Goal: Information Seeking & Learning: Learn about a topic

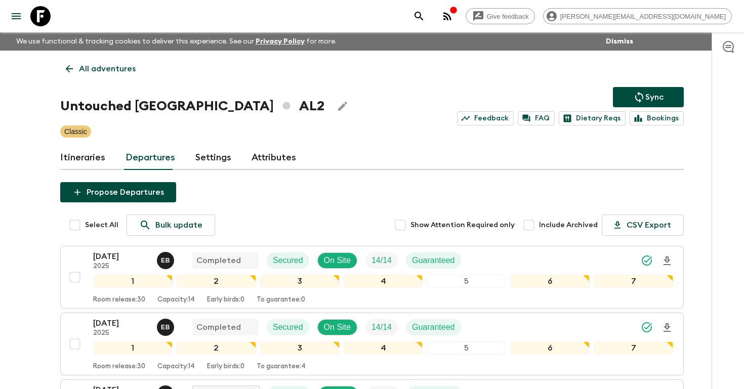
scroll to position [565, 0]
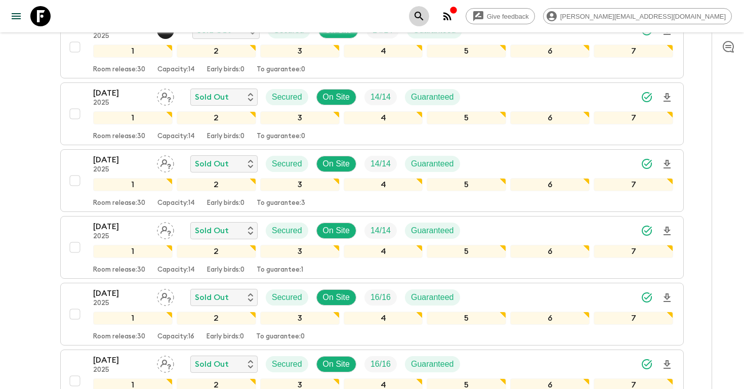
click at [425, 19] on icon "search adventures" at bounding box center [419, 16] width 12 height 12
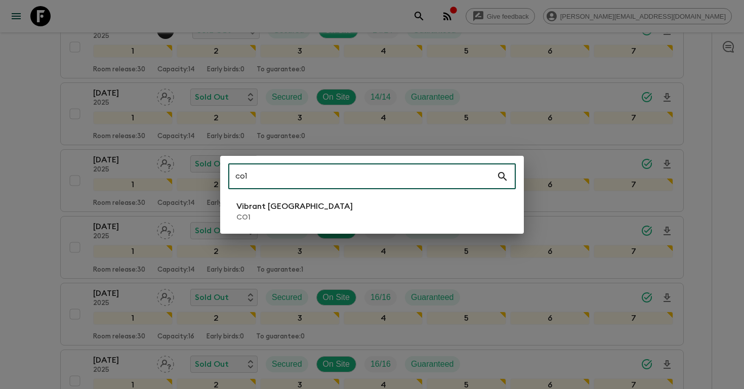
type input "co1"
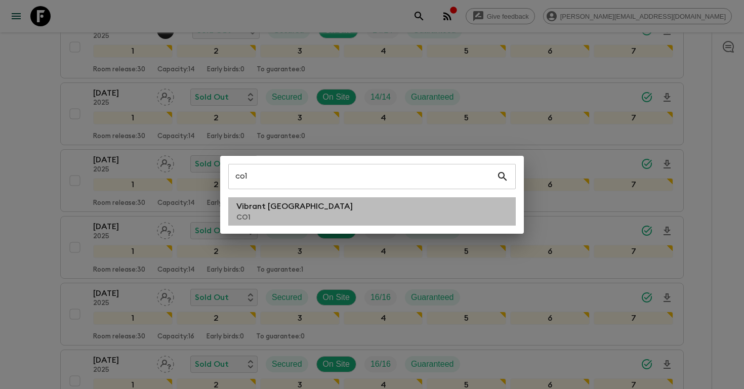
click at [333, 218] on li "Vibrant Colombia CO1" at bounding box center [372, 211] width 288 height 28
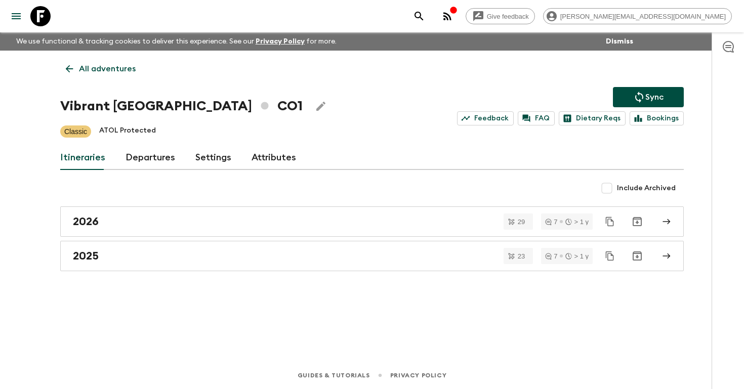
click at [146, 159] on link "Departures" at bounding box center [151, 158] width 50 height 24
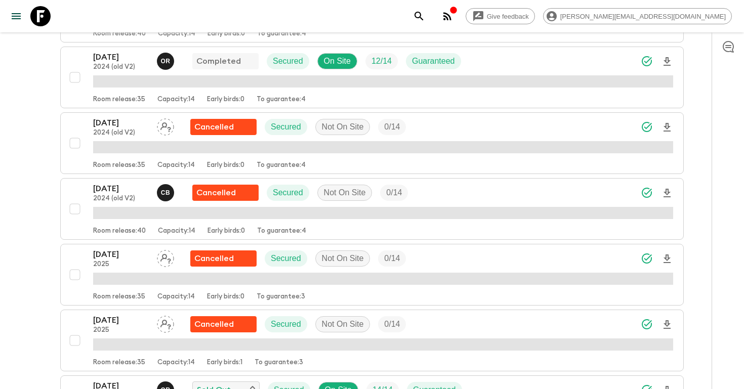
scroll to position [1378, 0]
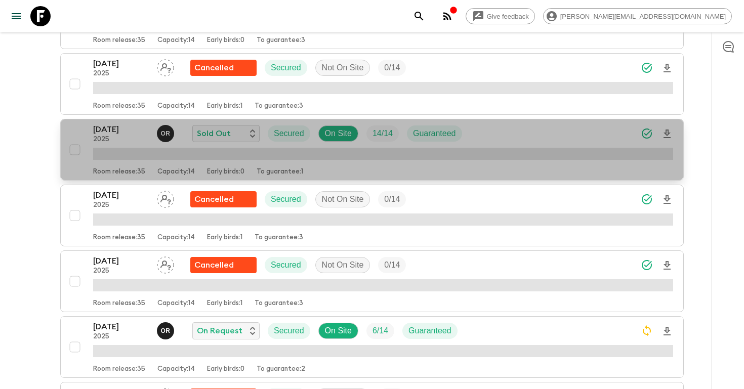
click at [126, 136] on p "2025" at bounding box center [121, 140] width 56 height 8
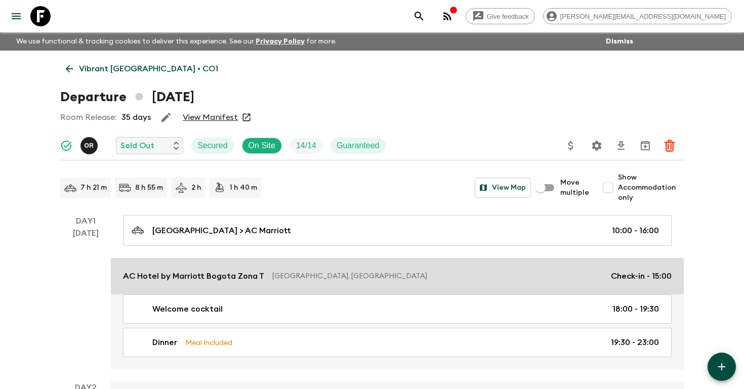
click at [182, 275] on p "AC Hotel by Marriott Bogota Zona T" at bounding box center [193, 276] width 141 height 12
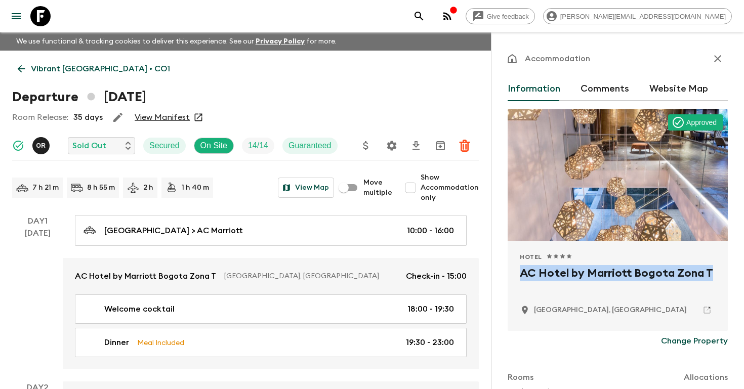
drag, startPoint x: 715, startPoint y: 270, endPoint x: 509, endPoint y: 273, distance: 206.1
click at [509, 273] on div "Hotel 1 Star 2 Stars 3 Stars 4 Stars 5 Stars AC Hotel by Marriott Bogota [GEOGR…" at bounding box center [618, 286] width 220 height 90
copy h2 "AC Hotel by Marriott Bogota Zona T"
click at [425, 12] on icon "search adventures" at bounding box center [419, 16] width 12 height 12
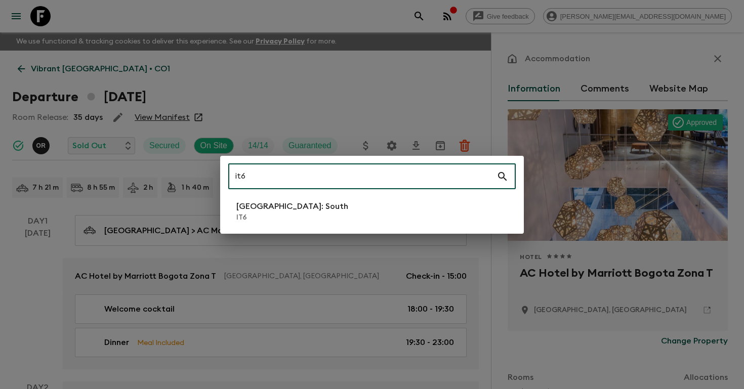
type input "it6"
click at [339, 214] on li "[GEOGRAPHIC_DATA]: South IT6" at bounding box center [372, 211] width 288 height 28
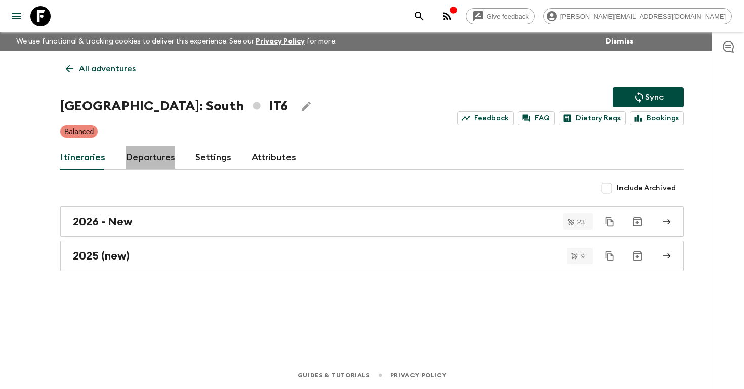
click at [155, 156] on link "Departures" at bounding box center [151, 158] width 50 height 24
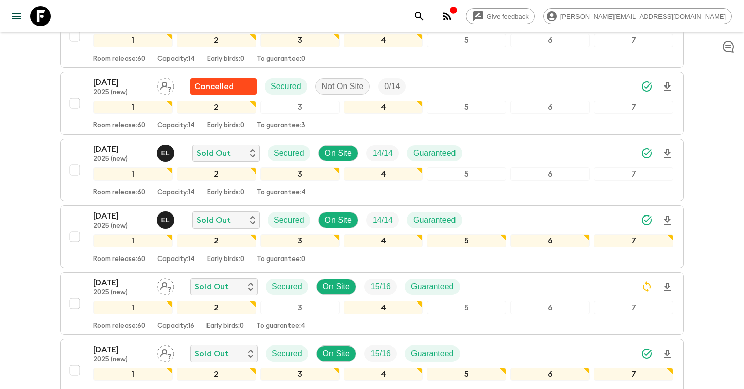
scroll to position [243, 0]
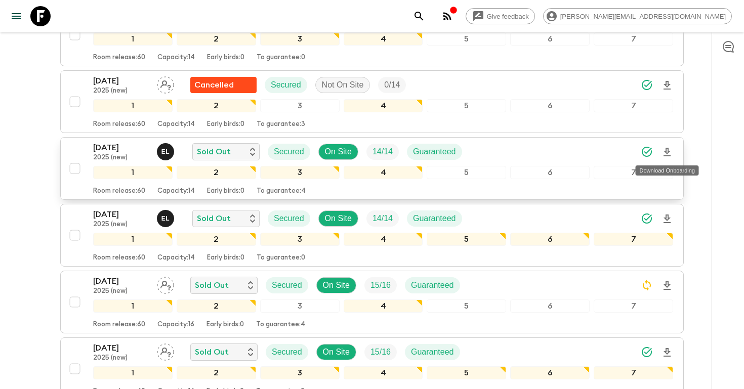
click at [664, 155] on icon "Download Onboarding" at bounding box center [667, 152] width 7 height 9
click at [425, 20] on icon "search adventures" at bounding box center [419, 16] width 12 height 12
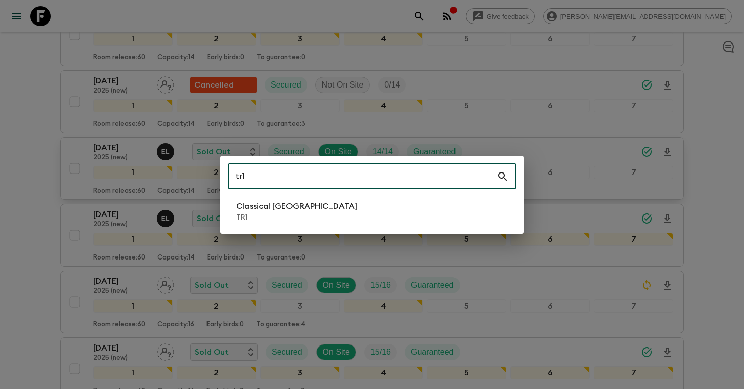
type input "tr1"
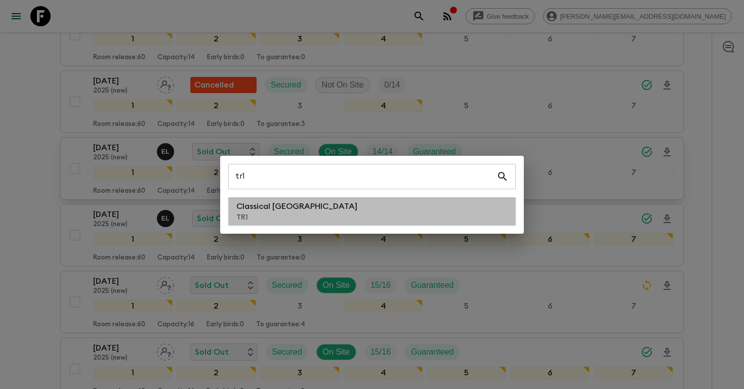
click at [268, 214] on p "TR1" at bounding box center [296, 218] width 121 height 10
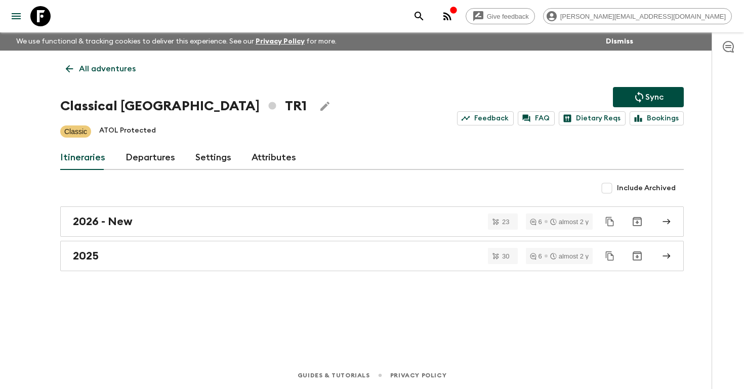
click at [148, 155] on link "Departures" at bounding box center [151, 158] width 50 height 24
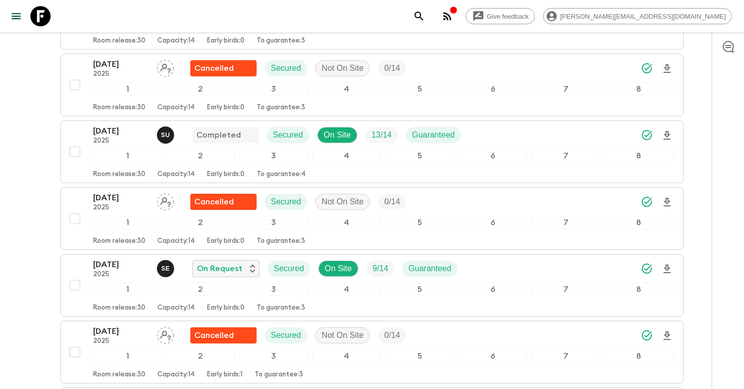
scroll to position [1933, 0]
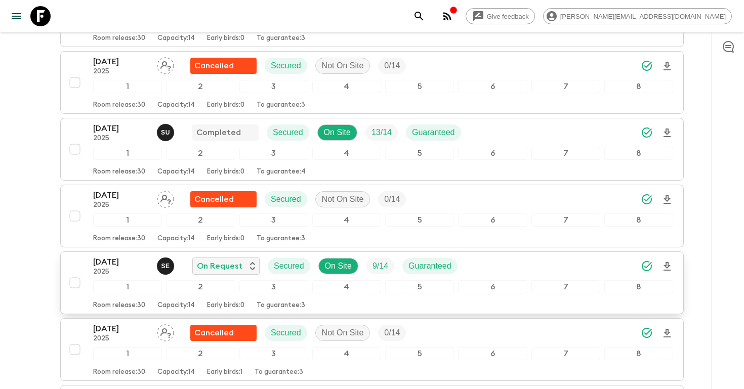
click at [114, 271] on p "2025" at bounding box center [121, 272] width 56 height 8
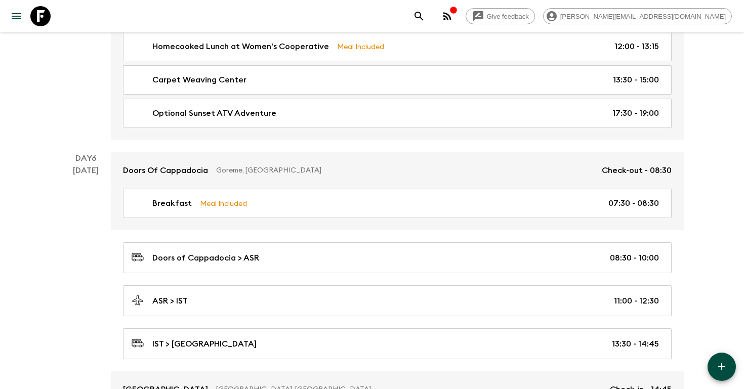
scroll to position [1555, 0]
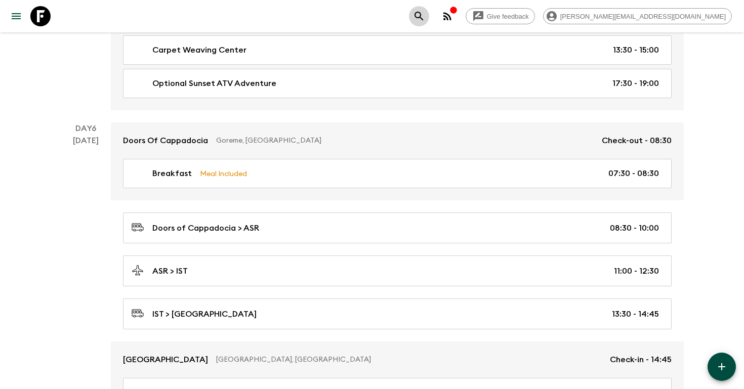
click at [423, 17] on icon "search adventures" at bounding box center [419, 16] width 9 height 9
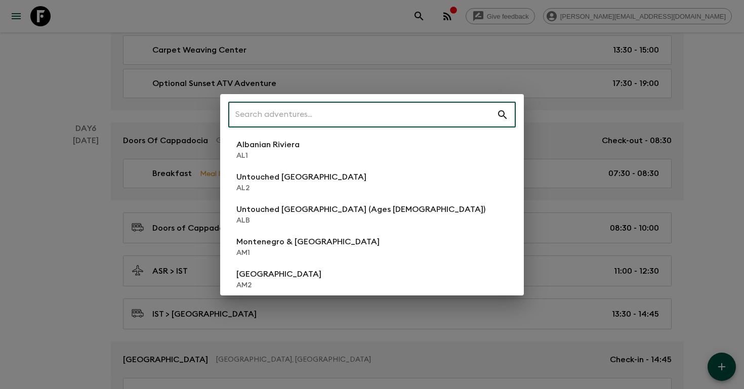
type input ";"
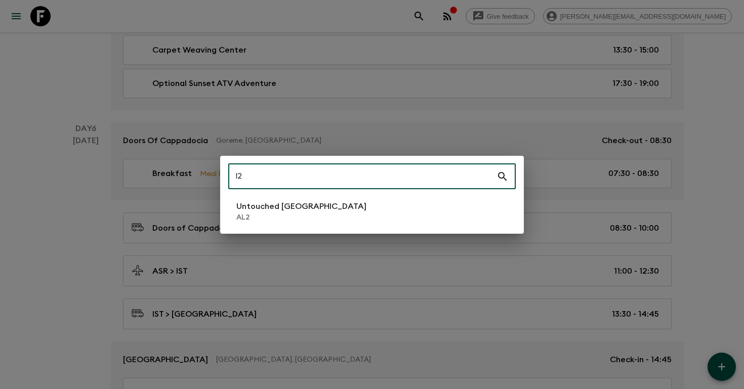
type input "l"
type input "al2"
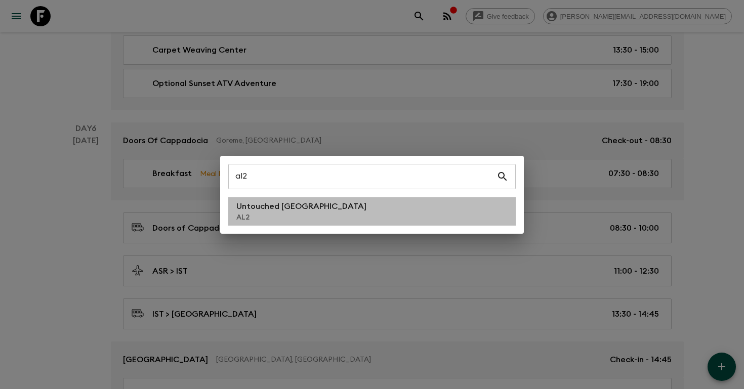
click at [334, 213] on li "Untouched [GEOGRAPHIC_DATA] AL2" at bounding box center [372, 211] width 288 height 28
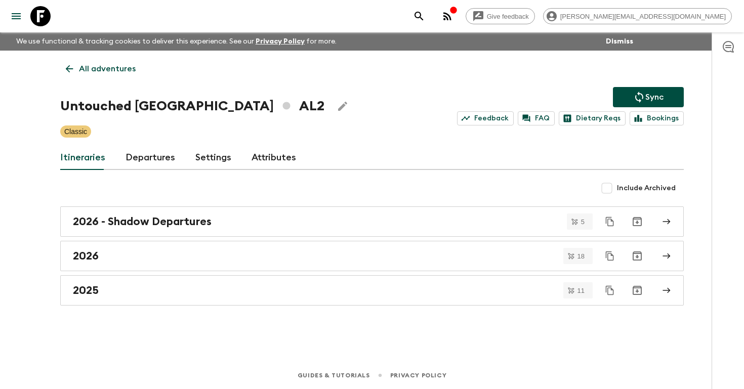
click at [151, 154] on link "Departures" at bounding box center [151, 158] width 50 height 24
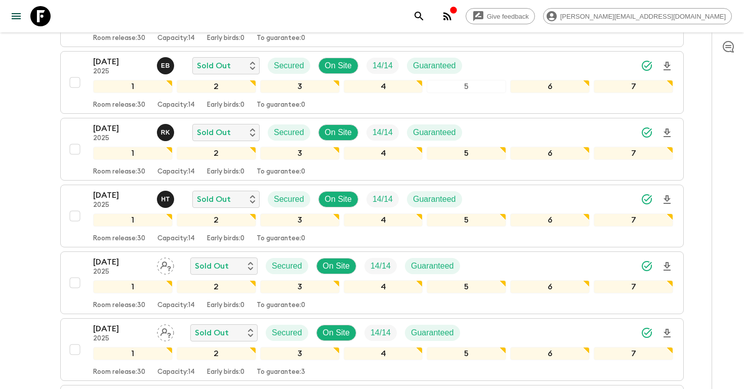
scroll to position [396, 0]
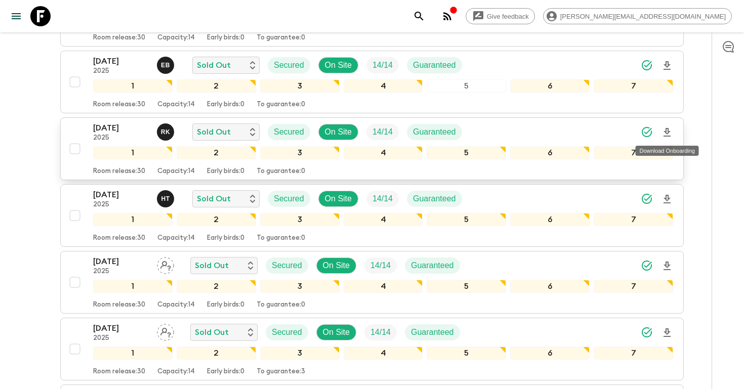
click at [666, 131] on icon "Download Onboarding" at bounding box center [667, 132] width 7 height 9
click at [425, 20] on icon "search adventures" at bounding box center [419, 16] width 12 height 12
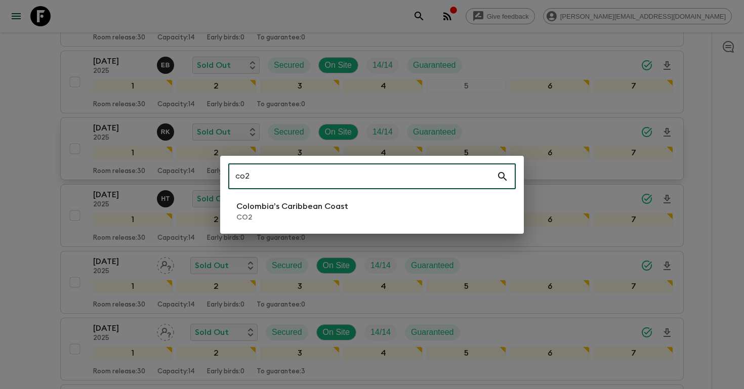
type input "co2"
click at [282, 218] on p "CO2" at bounding box center [292, 218] width 112 height 10
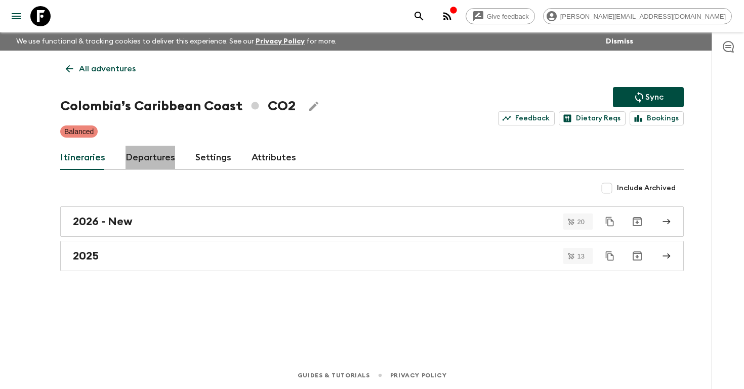
click at [155, 155] on link "Departures" at bounding box center [151, 158] width 50 height 24
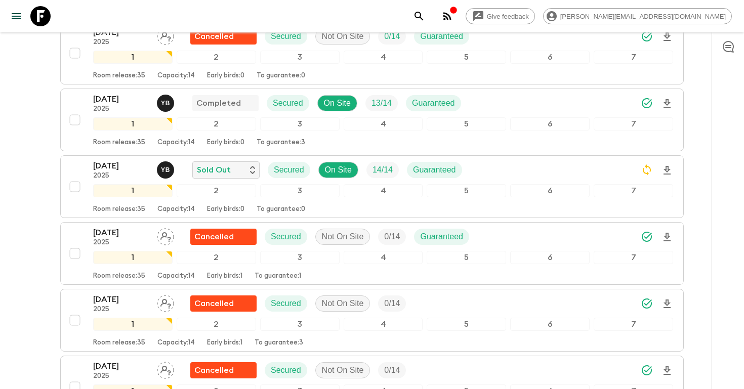
scroll to position [335, 0]
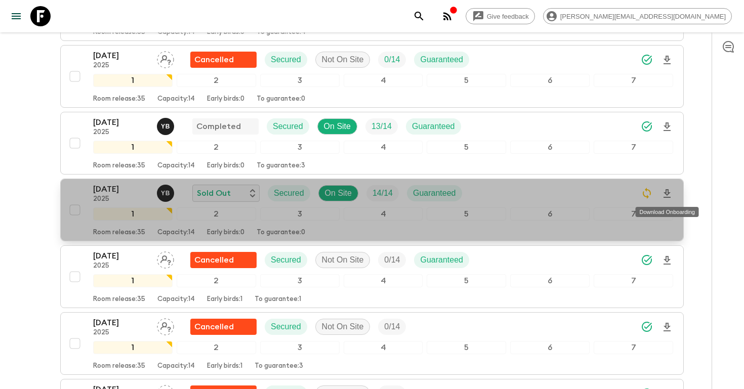
click at [667, 192] on icon "Download Onboarding" at bounding box center [667, 194] width 12 height 12
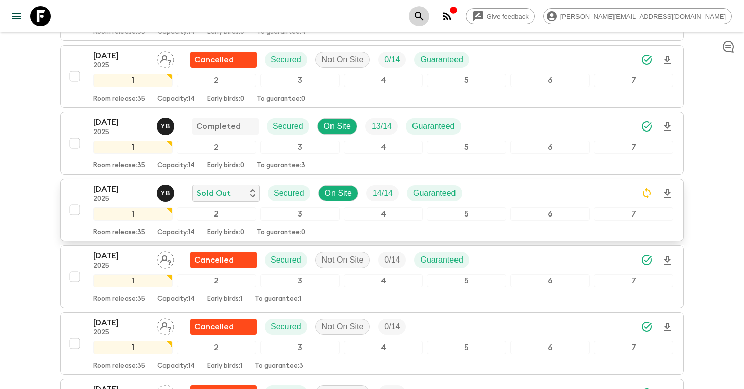
click at [425, 14] on icon "search adventures" at bounding box center [419, 16] width 12 height 12
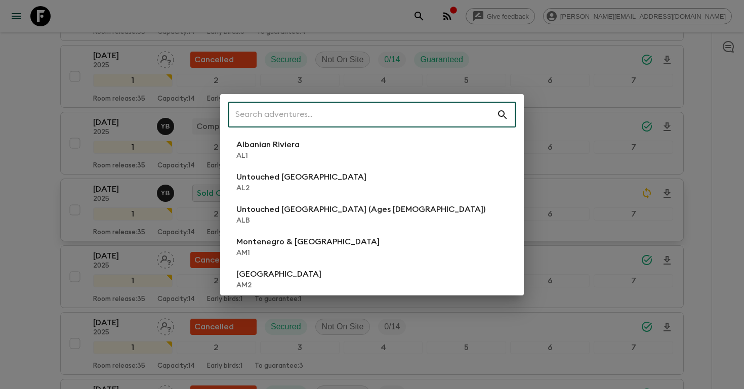
click at [20, 204] on div "​ Albanian Riviera [GEOGRAPHIC_DATA] Untouched [GEOGRAPHIC_DATA] [GEOGRAPHIC_DA…" at bounding box center [372, 194] width 744 height 389
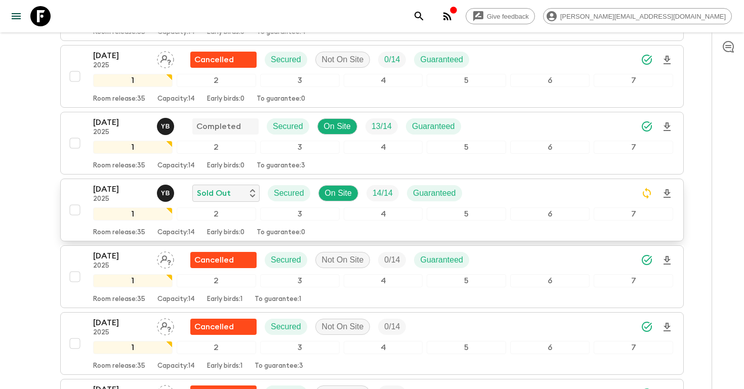
click at [125, 197] on p "2025" at bounding box center [121, 199] width 56 height 8
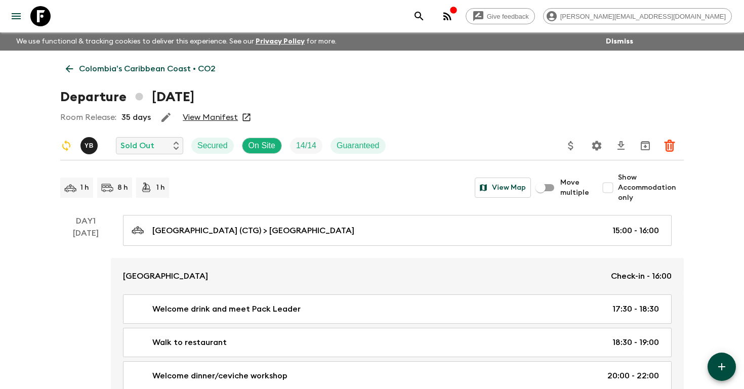
click at [425, 15] on icon "search adventures" at bounding box center [419, 16] width 12 height 12
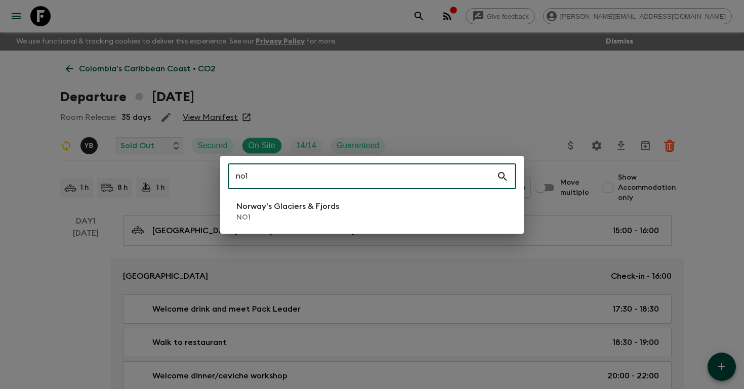
type input "no1"
click at [341, 215] on li "Norway's Glaciers & Fjords NO1" at bounding box center [372, 211] width 288 height 28
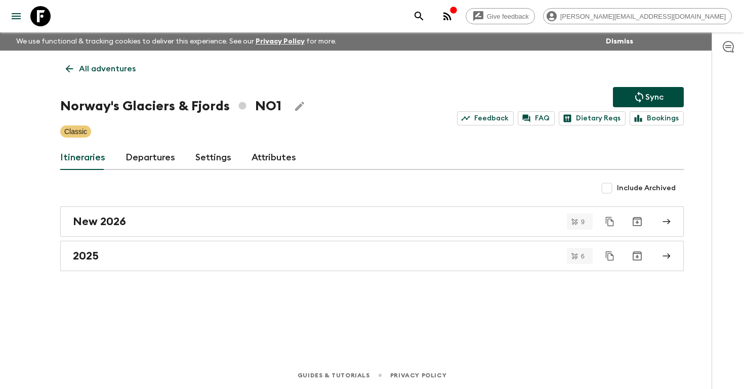
click at [153, 160] on link "Departures" at bounding box center [151, 158] width 50 height 24
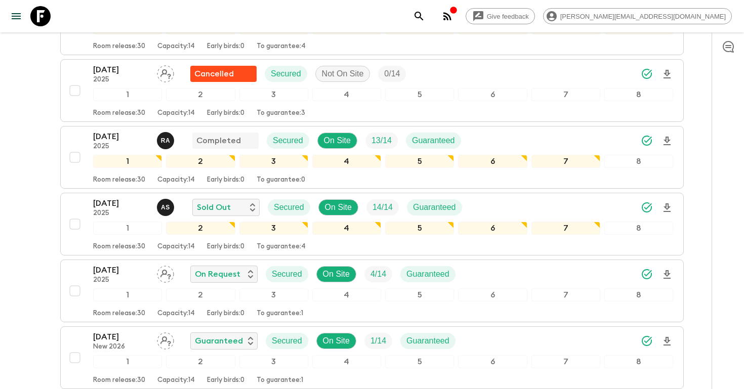
scroll to position [801, 0]
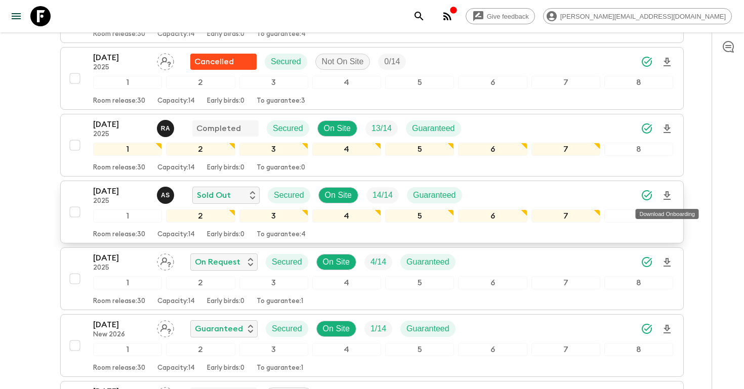
click at [667, 197] on icon "Download Onboarding" at bounding box center [667, 196] width 12 height 12
click at [425, 15] on icon "search adventures" at bounding box center [419, 16] width 12 height 12
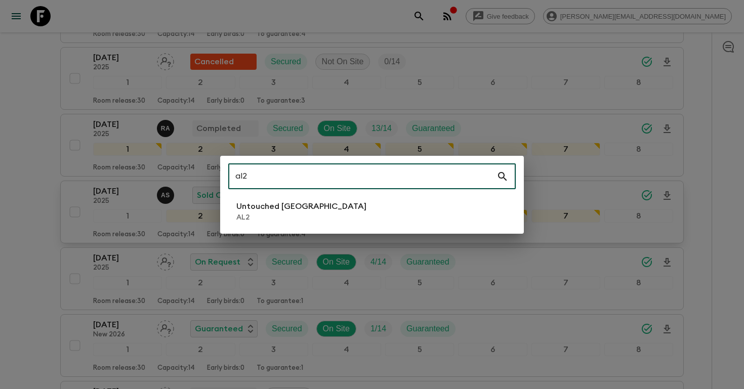
type input "al2"
click at [323, 211] on li "Untouched [GEOGRAPHIC_DATA] AL2" at bounding box center [372, 211] width 288 height 28
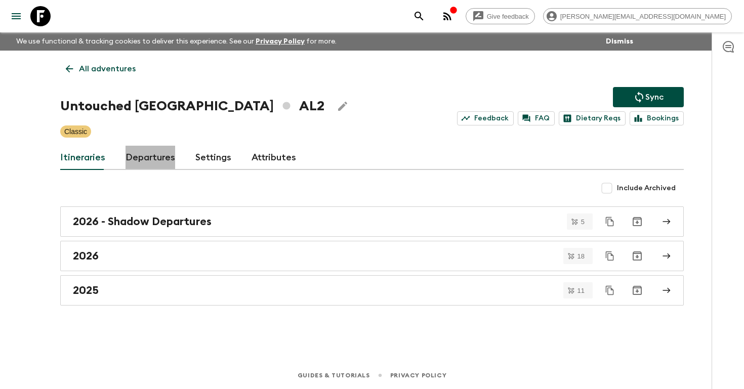
click at [130, 158] on link "Departures" at bounding box center [151, 158] width 50 height 24
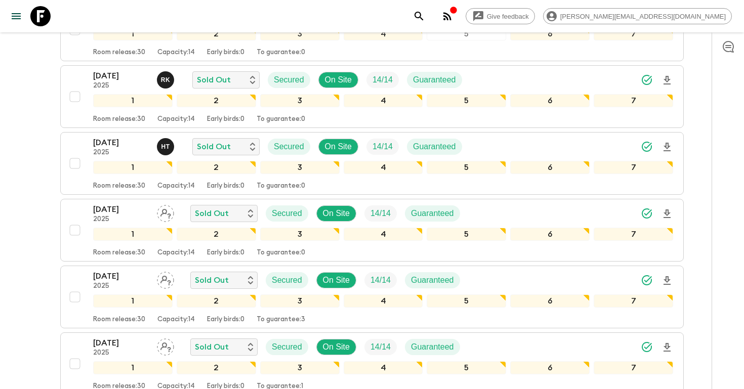
scroll to position [449, 0]
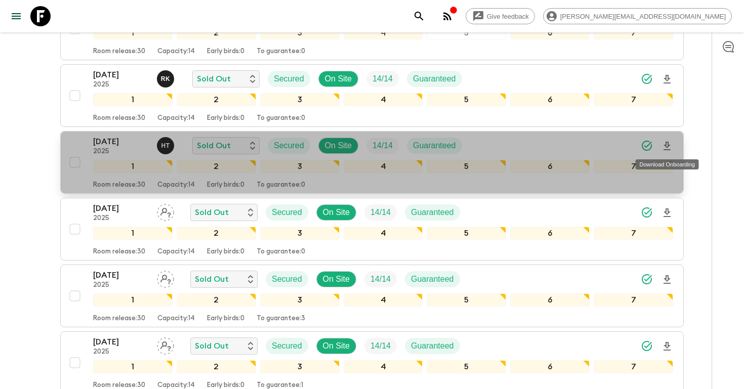
click at [669, 145] on icon "Download Onboarding" at bounding box center [667, 146] width 7 height 9
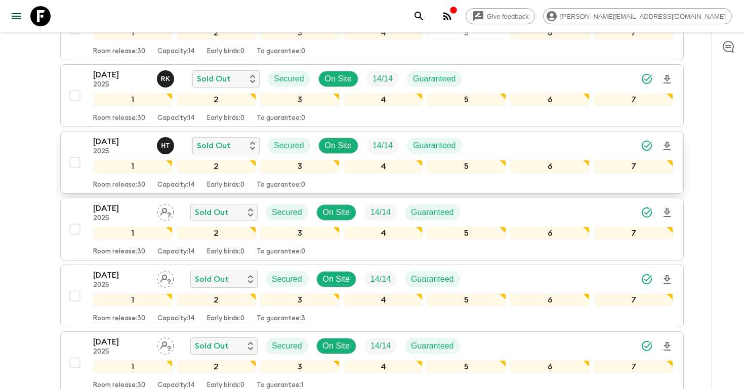
click at [425, 15] on icon "search adventures" at bounding box center [419, 16] width 12 height 12
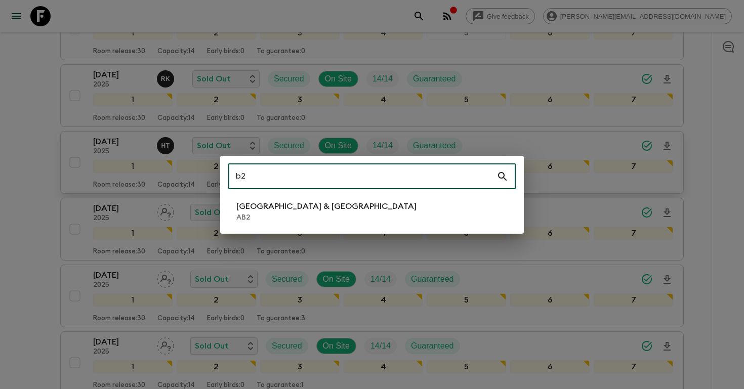
scroll to position [0, 0]
type input "b2"
click at [285, 205] on p "[GEOGRAPHIC_DATA] & [GEOGRAPHIC_DATA]" at bounding box center [326, 207] width 180 height 12
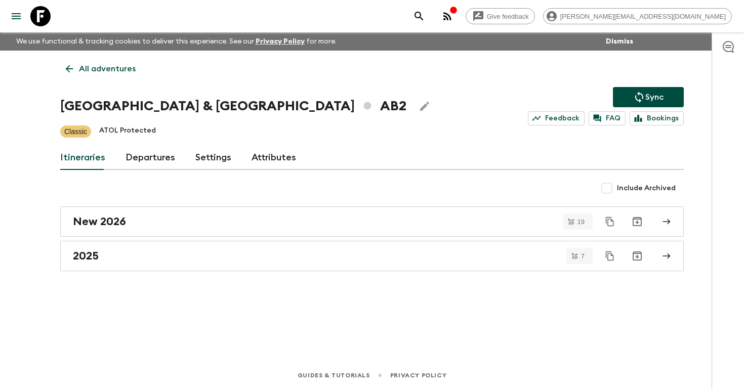
click at [144, 161] on link "Departures" at bounding box center [151, 158] width 50 height 24
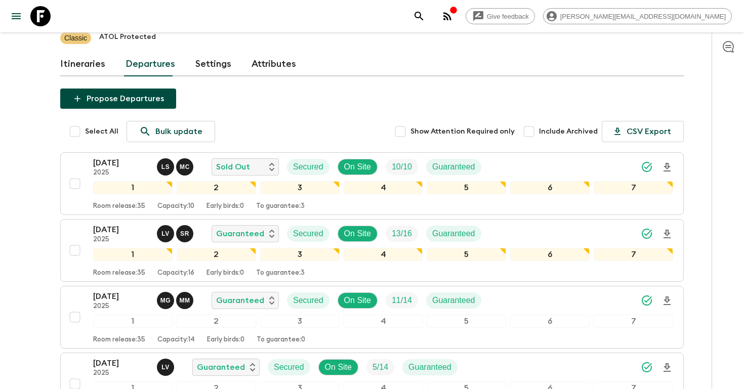
scroll to position [95, 0]
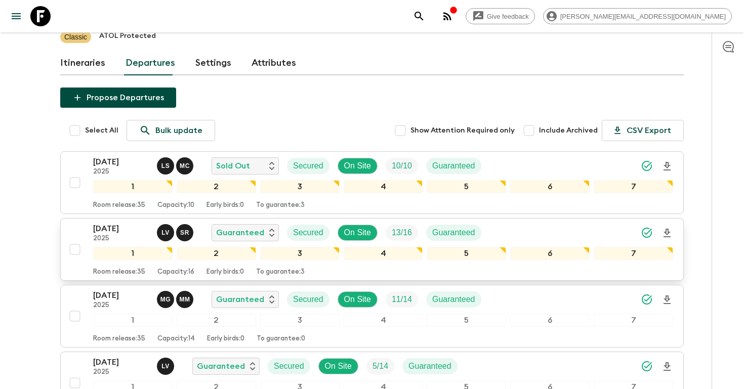
click at [507, 233] on div "[DATE] 2025 L V S R Guaranteed Secured On Site 13 / 16 Guaranteed" at bounding box center [383, 233] width 580 height 20
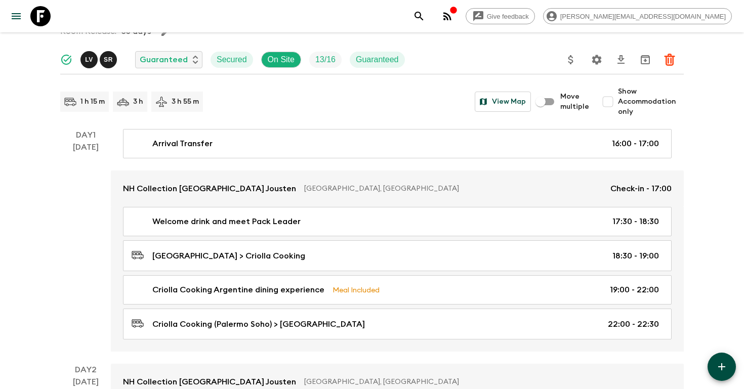
scroll to position [115, 0]
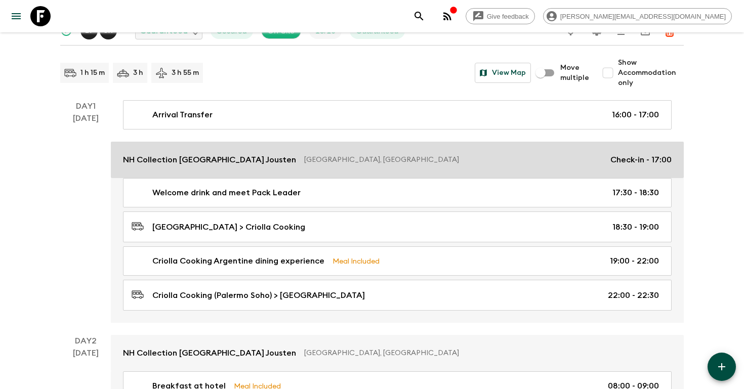
click at [357, 158] on p "[GEOGRAPHIC_DATA], [GEOGRAPHIC_DATA]" at bounding box center [453, 160] width 298 height 10
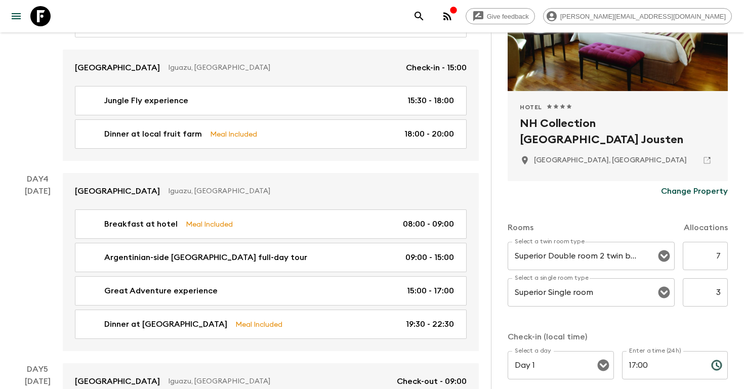
scroll to position [915, 0]
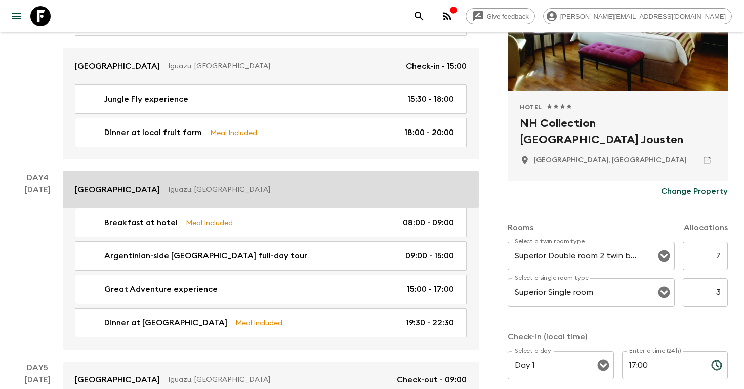
click at [250, 184] on div "[GEOGRAPHIC_DATA], [GEOGRAPHIC_DATA]" at bounding box center [271, 190] width 392 height 12
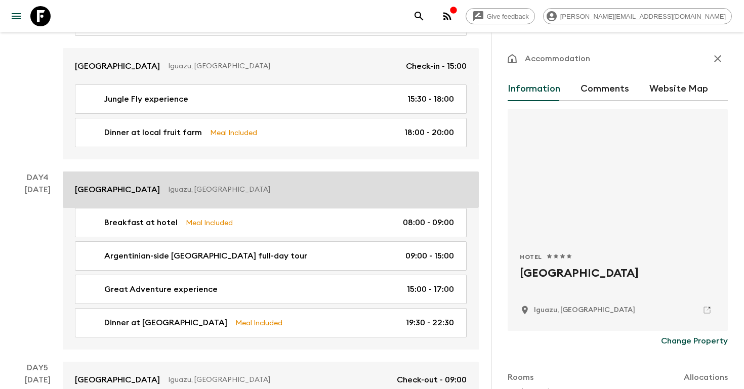
scroll to position [221, 0]
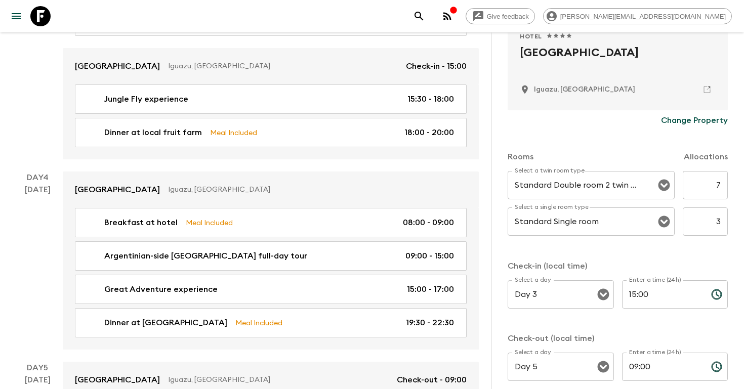
click at [425, 15] on icon "search adventures" at bounding box center [419, 16] width 12 height 12
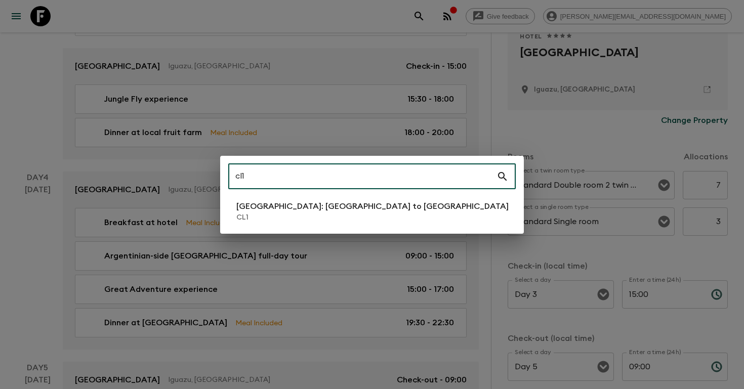
type input "cl1"
click at [315, 214] on p "CL1" at bounding box center [372, 218] width 272 height 10
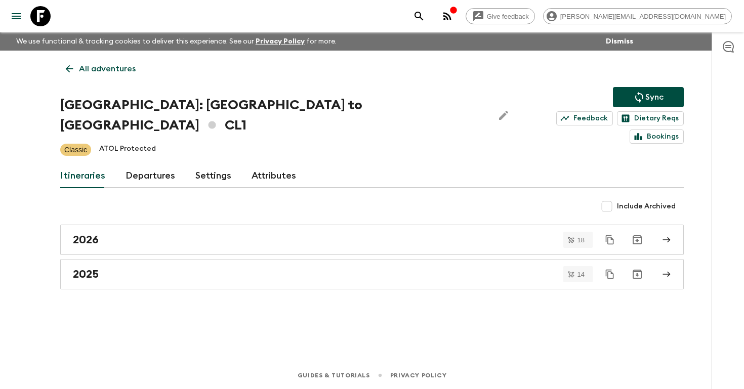
click at [144, 164] on link "Departures" at bounding box center [151, 176] width 50 height 24
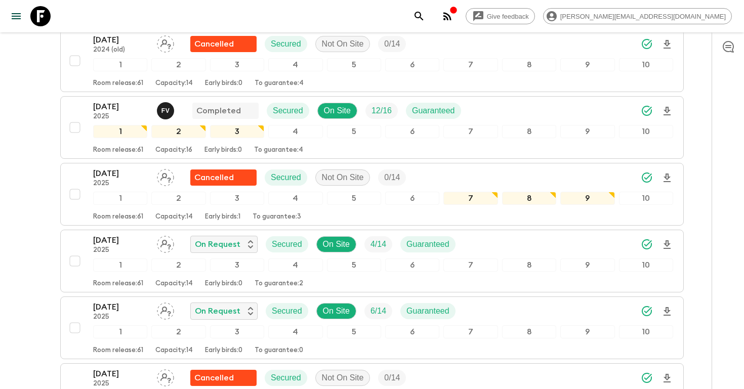
scroll to position [1840, 0]
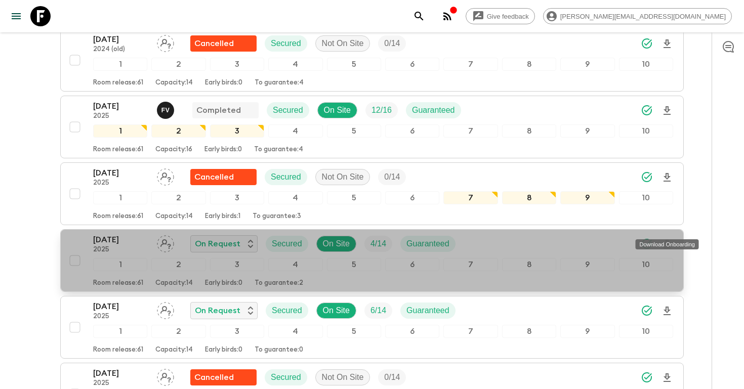
click at [668, 240] on icon "Download Onboarding" at bounding box center [667, 244] width 7 height 9
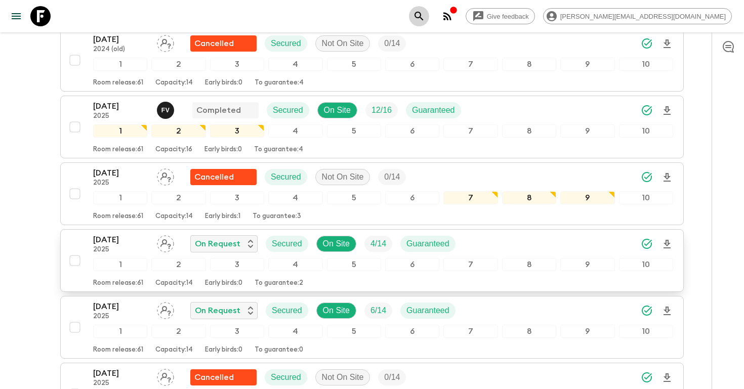
click at [423, 15] on icon "search adventures" at bounding box center [419, 16] width 9 height 9
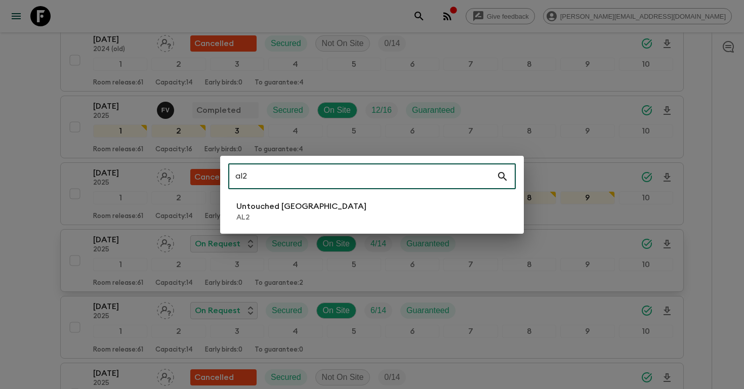
type input "al2"
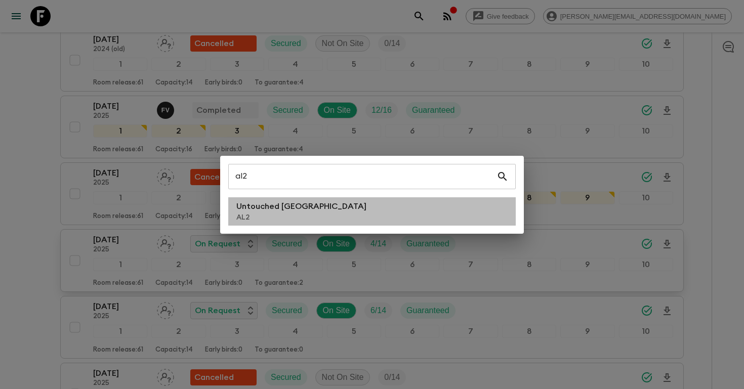
click at [348, 221] on li "Untouched [GEOGRAPHIC_DATA] AL2" at bounding box center [372, 211] width 288 height 28
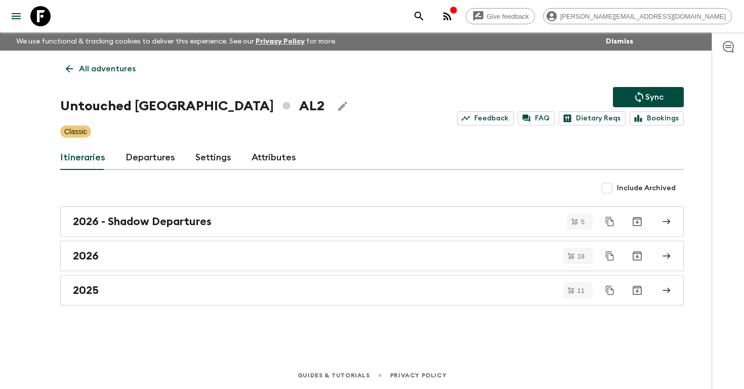
click at [151, 157] on link "Departures" at bounding box center [151, 158] width 50 height 24
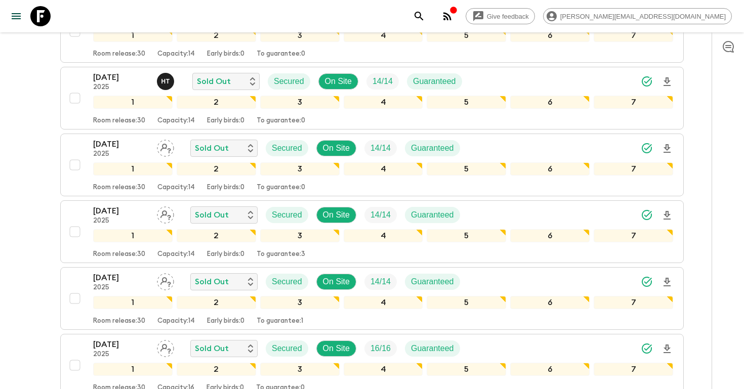
scroll to position [481, 0]
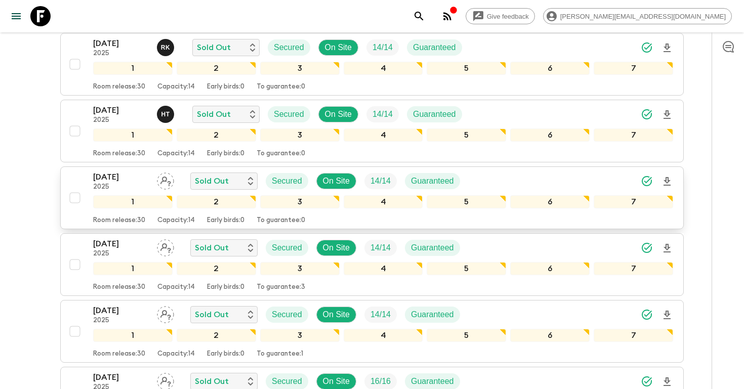
click at [666, 180] on icon "Download Onboarding" at bounding box center [667, 181] width 7 height 9
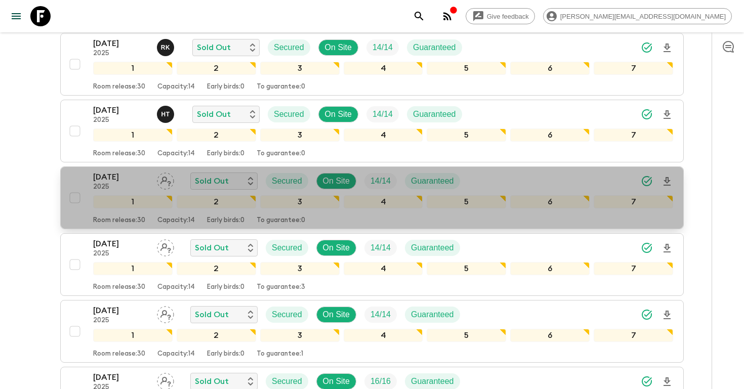
click at [73, 181] on div "[DATE] 2025 Sold Out Secured On Site 14 / 14 Guaranteed 1 2 3 4 5 6 7 Room rele…" at bounding box center [369, 198] width 609 height 54
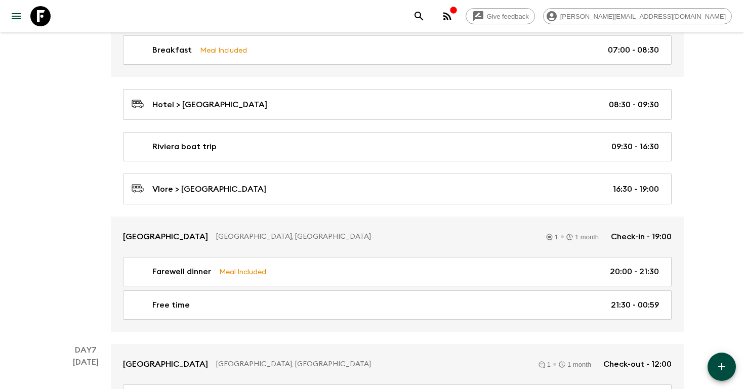
scroll to position [1944, 0]
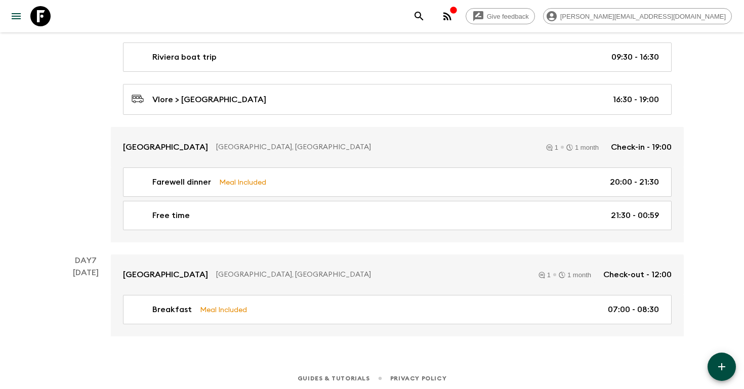
click at [423, 13] on icon "search adventures" at bounding box center [419, 16] width 9 height 9
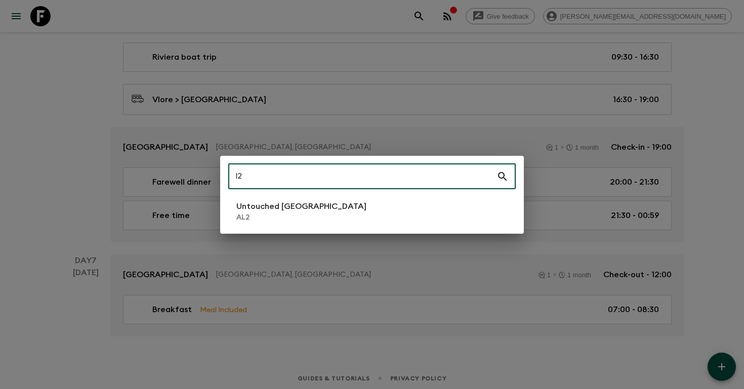
type input "l"
type input "al2"
click at [254, 209] on p "Untouched [GEOGRAPHIC_DATA]" at bounding box center [301, 207] width 130 height 12
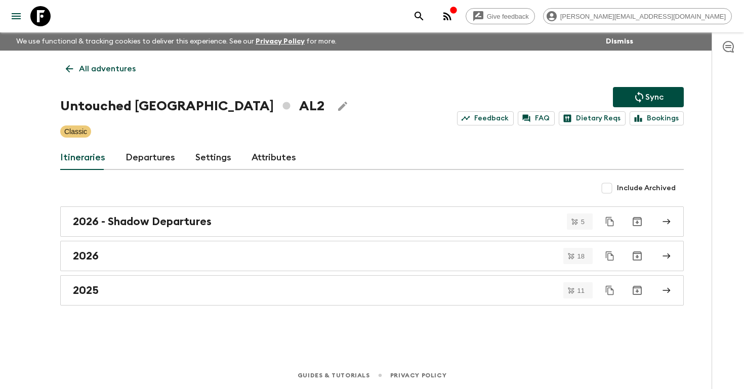
click at [148, 158] on link "Departures" at bounding box center [151, 158] width 50 height 24
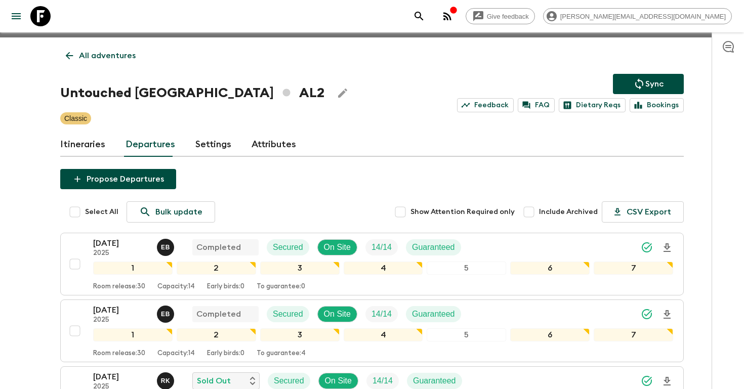
scroll to position [293, 0]
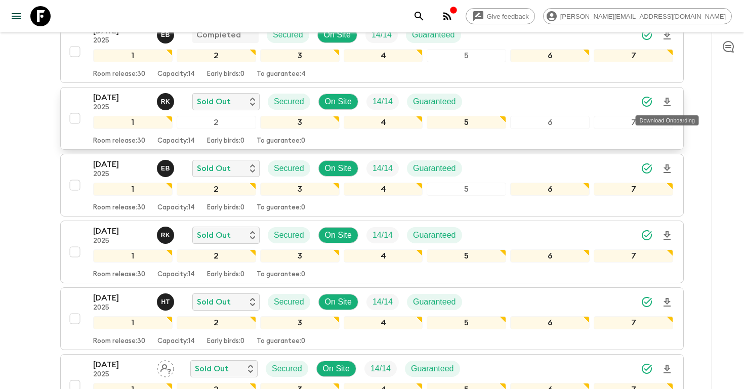
click at [671, 106] on icon "Download Onboarding" at bounding box center [667, 102] width 12 height 12
click at [425, 13] on icon "search adventures" at bounding box center [419, 16] width 12 height 12
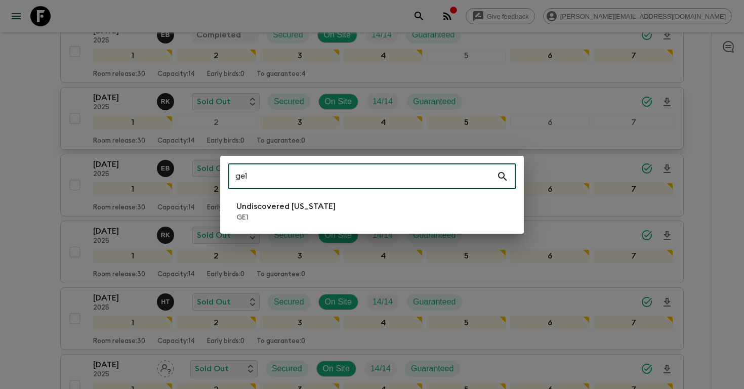
type input "ge1"
click at [265, 215] on p "GE1" at bounding box center [285, 218] width 99 height 10
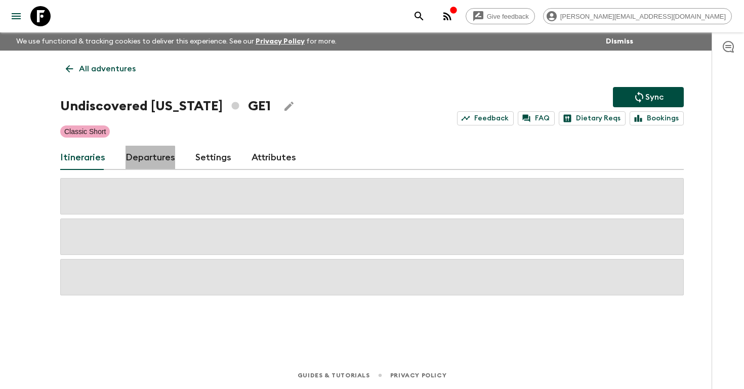
click at [143, 158] on link "Departures" at bounding box center [151, 158] width 50 height 24
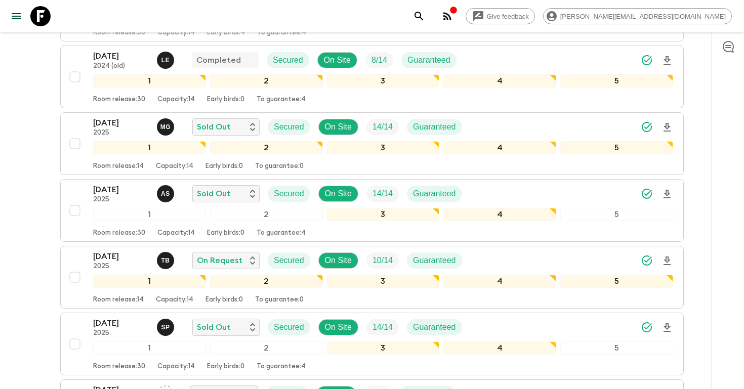
scroll to position [535, 0]
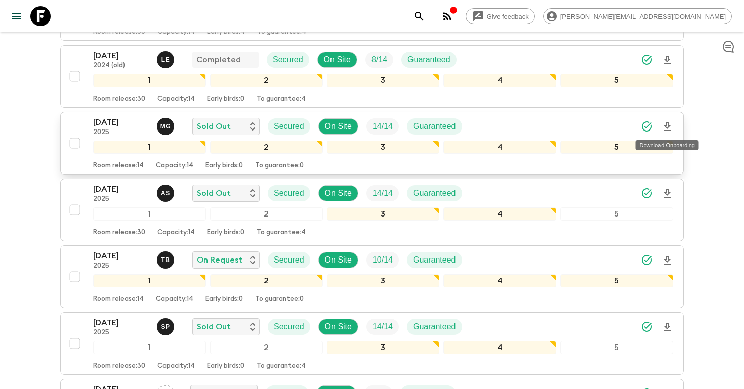
click at [670, 127] on icon "Download Onboarding" at bounding box center [667, 127] width 12 height 12
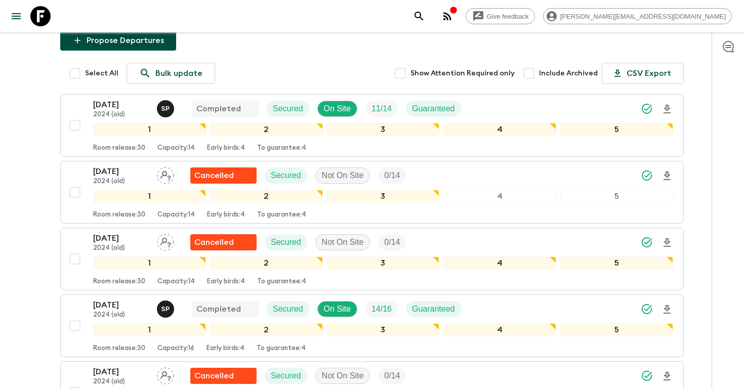
scroll to position [0, 0]
